Goal: Information Seeking & Learning: Learn about a topic

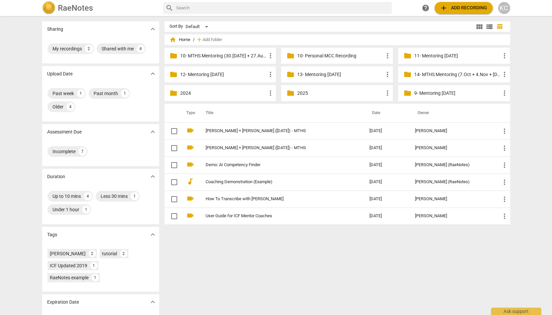
click at [455, 72] on p "14- MTHS Mentoring (7.Oct + 4.Nov + [DATE])" at bounding box center [457, 74] width 86 height 7
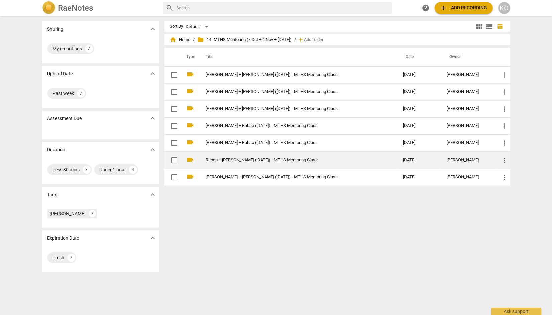
click at [229, 159] on link "Rabab + [PERSON_NAME] ([DATE]) - MTHS Mentoring Class" at bounding box center [292, 160] width 173 height 5
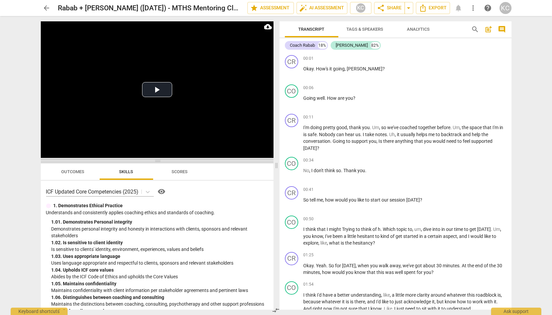
drag, startPoint x: 158, startPoint y: 108, endPoint x: 158, endPoint y: 161, distance: 52.8
click at [158, 161] on span at bounding box center [157, 161] width 233 height 4
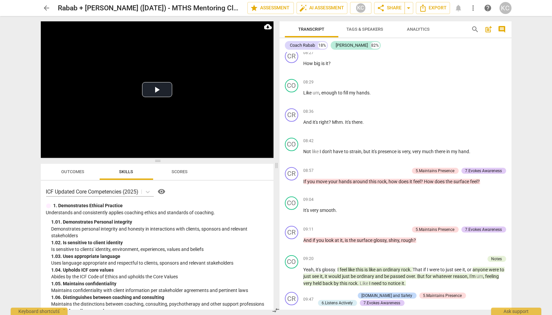
scroll to position [975, 0]
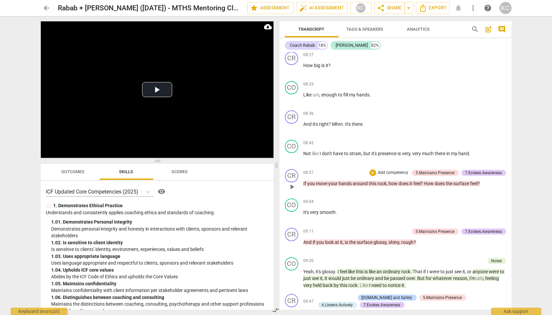
click at [293, 183] on span "play_arrow" at bounding box center [292, 187] width 8 height 8
click at [293, 183] on span "pause" at bounding box center [292, 187] width 8 height 8
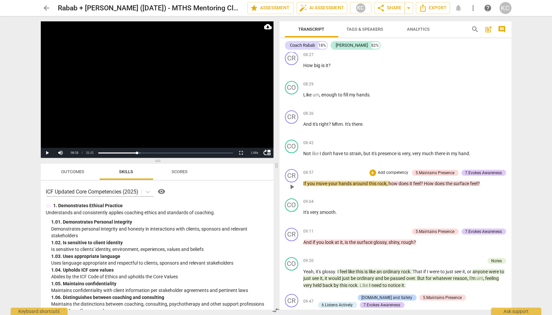
click at [317, 181] on span "move" at bounding box center [322, 183] width 12 height 5
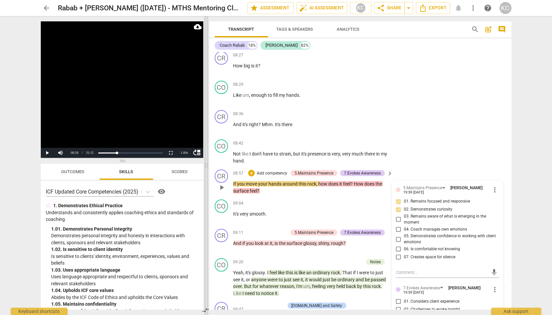
scroll to position [1074, 0]
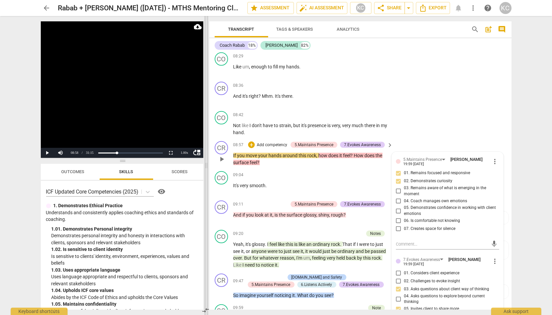
drag, startPoint x: 207, startPoint y: 167, endPoint x: 219, endPoint y: 167, distance: 11.4
click at [208, 167] on span at bounding box center [206, 165] width 4 height 299
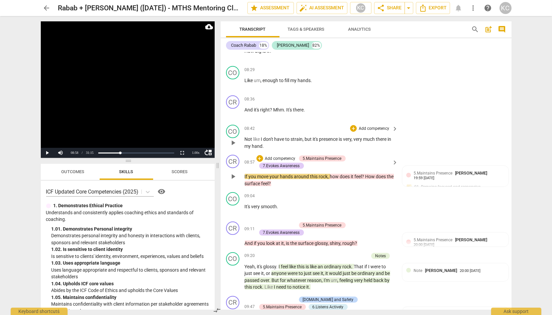
click at [231, 147] on span "play_arrow" at bounding box center [233, 143] width 8 height 8
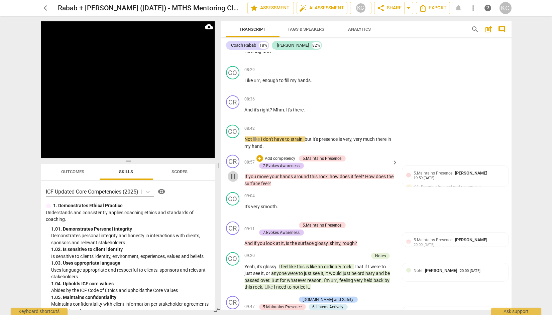
click at [231, 181] on span "pause" at bounding box center [233, 177] width 8 height 8
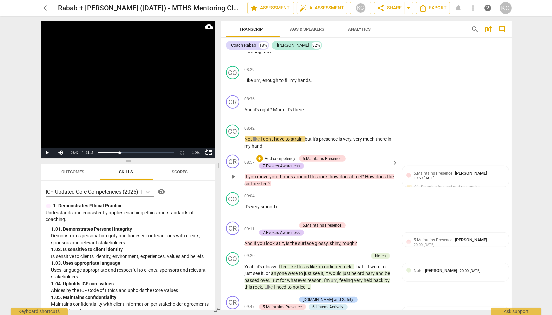
click at [231, 181] on span "play_arrow" at bounding box center [233, 177] width 8 height 8
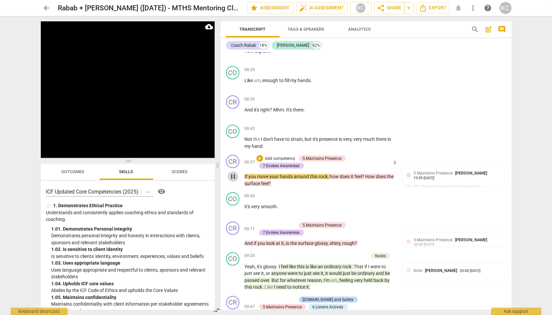
click at [231, 181] on span "pause" at bounding box center [233, 177] width 8 height 8
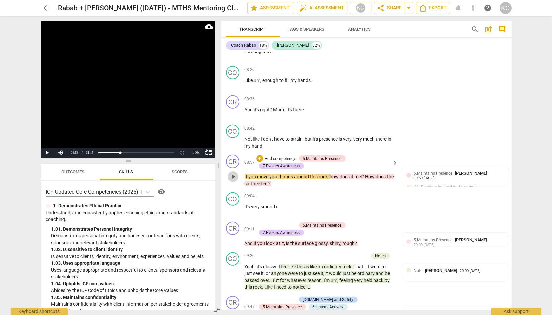
click at [231, 181] on span "play_arrow" at bounding box center [233, 177] width 8 height 8
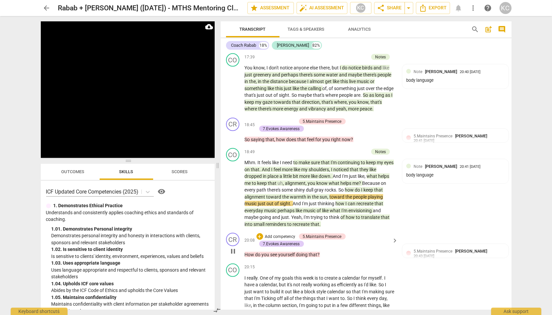
scroll to position [2162, 0]
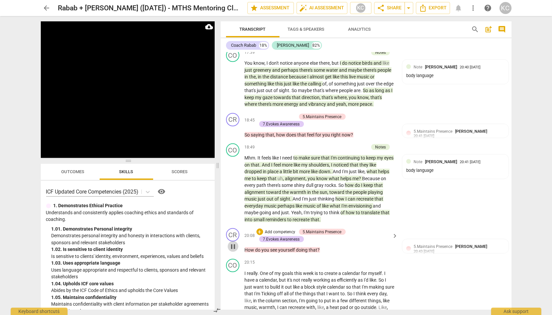
click at [235, 243] on span "pause" at bounding box center [233, 247] width 8 height 8
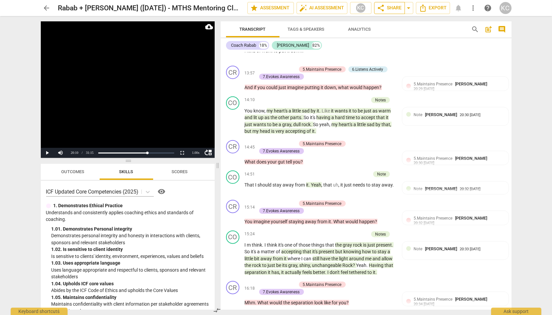
scroll to position [1807, 0]
